Goal: Task Accomplishment & Management: Manage account settings

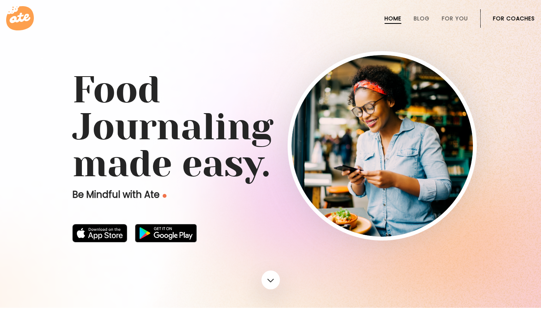
click at [520, 15] on link "For Coaches" at bounding box center [514, 18] width 42 height 6
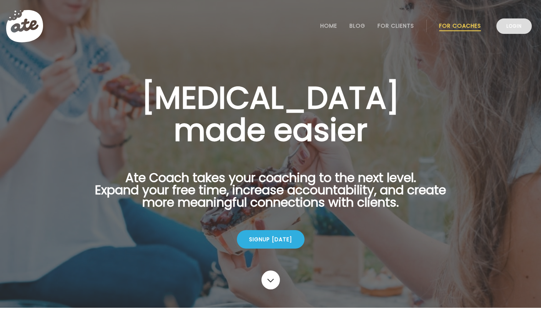
click at [518, 24] on link "Login" at bounding box center [514, 25] width 35 height 15
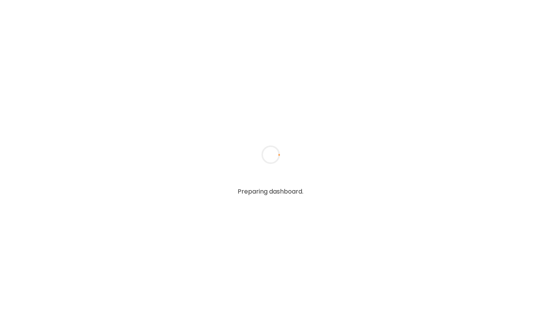
type input "**********"
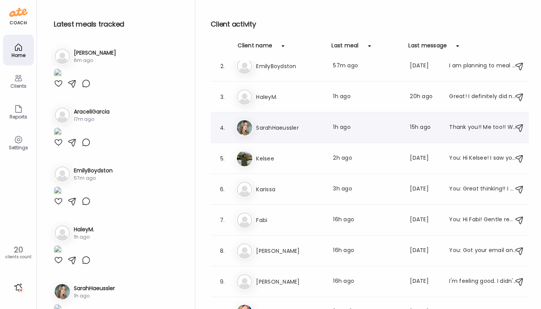
scroll to position [19, 0]
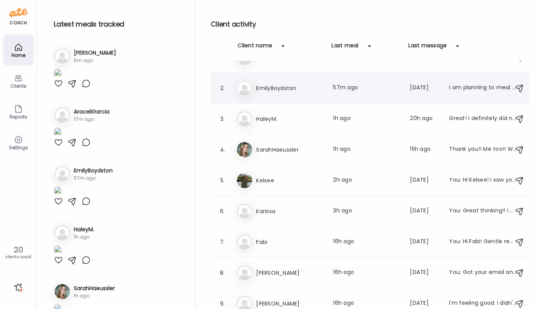
click at [299, 93] on div "Em EmilyBoydston Last meal: 57m ago Last message: [DATE] I am planning to meal …" at bounding box center [371, 88] width 270 height 17
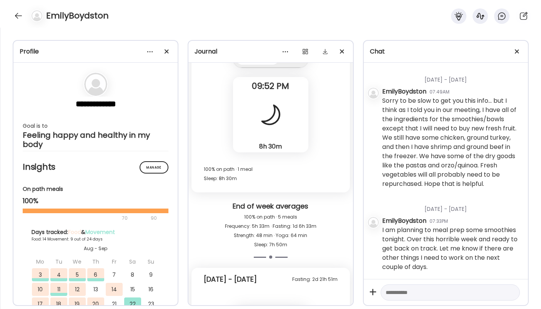
scroll to position [11716, 0]
